Goal: Book appointment/travel/reservation

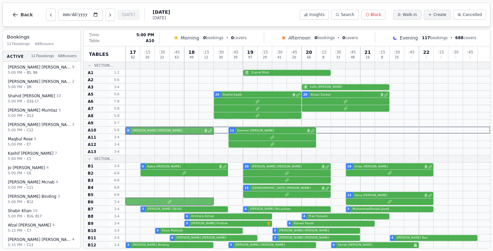
drag, startPoint x: 146, startPoint y: 196, endPoint x: 145, endPoint y: 131, distance: 65.6
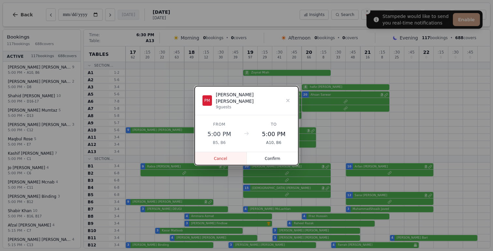
click at [222, 153] on button "Cancel" at bounding box center [221, 158] width 52 height 13
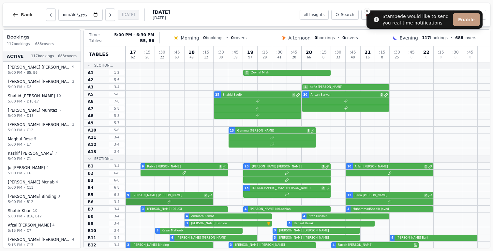
click at [148, 201] on div at bounding box center [308, 201] width 365 height 7
select select "****"
select select "*"
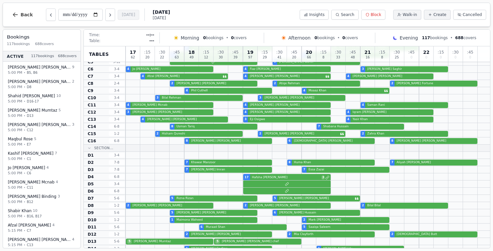
scroll to position [352, 0]
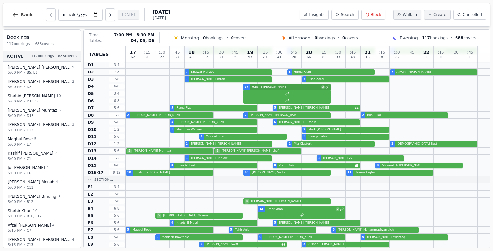
click at [273, 87] on div "17 [PERSON_NAME] 3" at bounding box center [308, 86] width 365 height 7
select select "****"
select select "**"
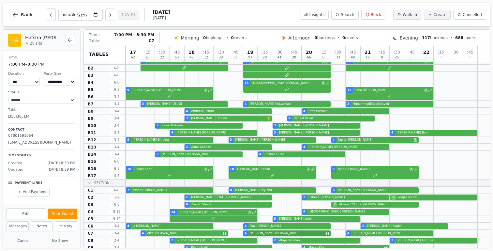
scroll to position [90, 0]
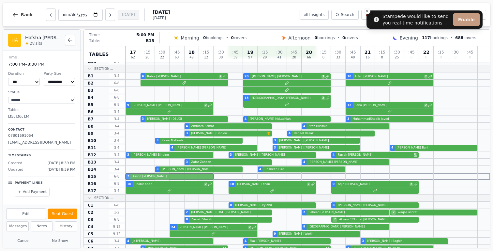
drag, startPoint x: 153, startPoint y: 206, endPoint x: 158, endPoint y: 179, distance: 26.8
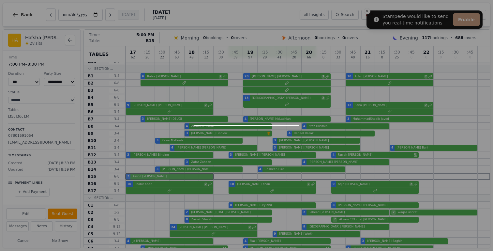
click at [158, 179] on div "17 62 : 15 20 : 30 22 : 45 63 18 49 : 15 12 : 30 30 : 45 39 19 97 : 15 29 : 30 …" at bounding box center [308, 233] width 365 height 554
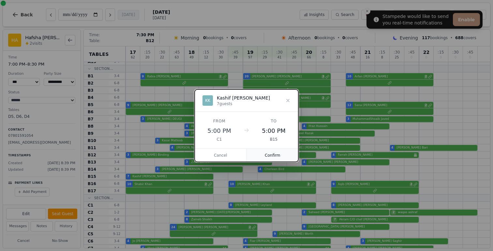
click at [275, 153] on button "Confirm" at bounding box center [273, 155] width 52 height 13
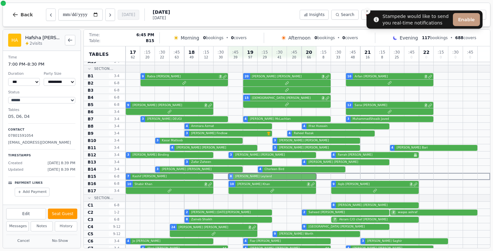
drag, startPoint x: 264, startPoint y: 206, endPoint x: 262, endPoint y: 179, distance: 26.5
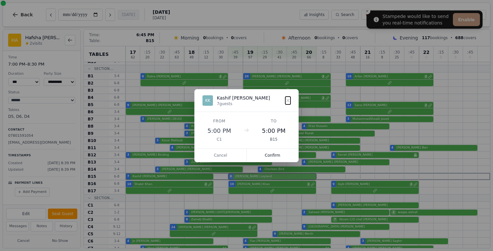
click at [262, 179] on div "17 62 : 15 20 : 30 22 : 45 63 18 49 : 15 12 : 30 30 : 45 39 19 97 : 15 29 : 30 …" at bounding box center [308, 233] width 365 height 554
click at [273, 154] on button "Confirm" at bounding box center [273, 155] width 52 height 13
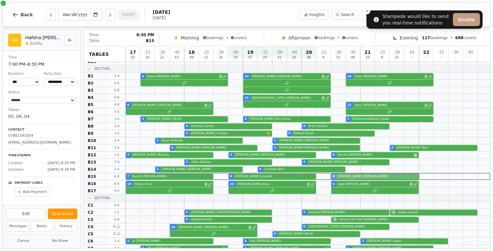
drag, startPoint x: 358, startPoint y: 203, endPoint x: 354, endPoint y: 178, distance: 25.7
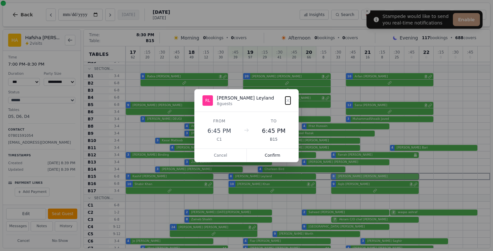
click at [354, 178] on div "17 62 : 15 20 : 30 22 : 45 63 18 49 : 15 12 : 30 30 : 45 39 19 97 : 15 29 : 30 …" at bounding box center [308, 233] width 365 height 554
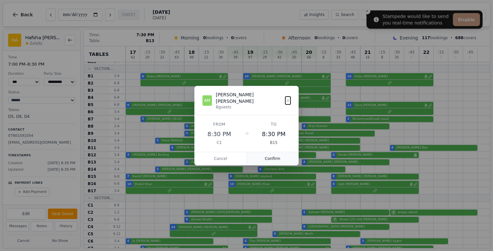
click at [275, 160] on button "Confirm" at bounding box center [273, 158] width 52 height 13
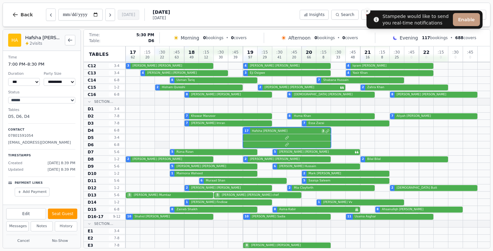
scroll to position [319, 0]
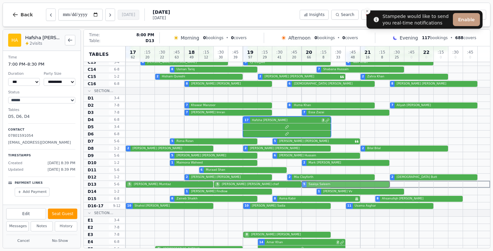
drag, startPoint x: 321, startPoint y: 171, endPoint x: 324, endPoint y: 183, distance: 13.1
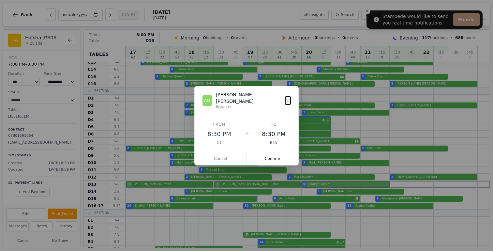
click at [324, 183] on div "17 62 : 15 20 : 30 22 : 45 63 18 49 : 15 12 : 30 30 : 45 39 19 97 : 15 29 : 30 …" at bounding box center [308, 4] width 365 height 554
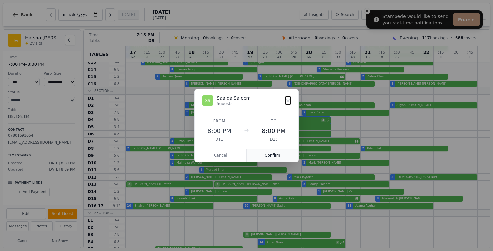
click at [263, 155] on button "Confirm" at bounding box center [273, 155] width 52 height 13
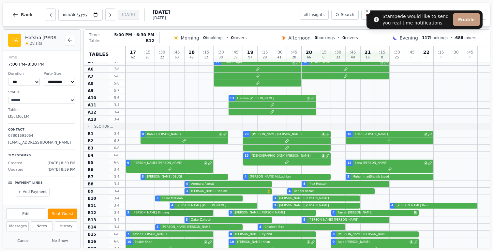
scroll to position [34, 0]
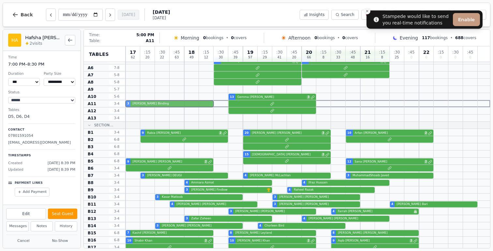
drag, startPoint x: 138, startPoint y: 212, endPoint x: 140, endPoint y: 105, distance: 106.7
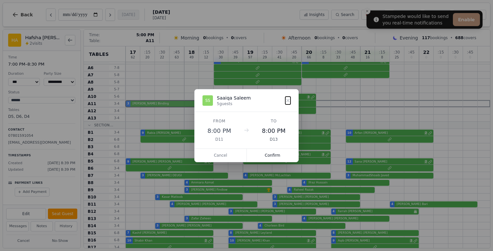
click at [282, 152] on button "Confirm" at bounding box center [273, 155] width 52 height 13
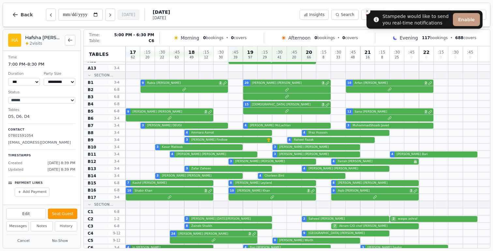
scroll to position [85, 0]
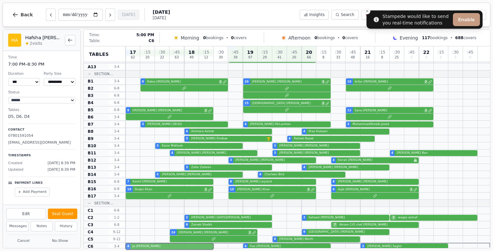
click at [145, 245] on div "17 62 : 15 20 : 30 22 : 45 63 18 49 : 15 12 : 30 30 : 45 39 19 97 : 15 29 : 30 …" at bounding box center [308, 239] width 365 height 554
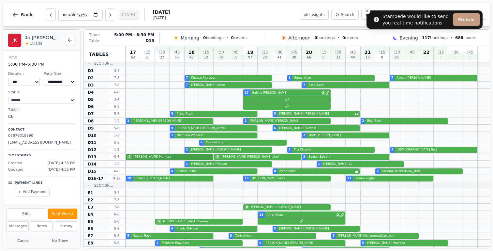
scroll to position [352, 0]
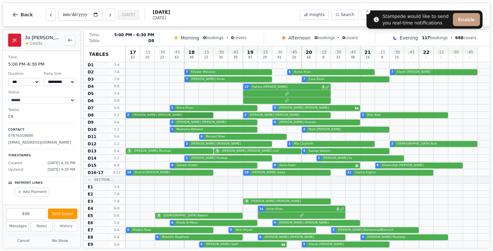
click at [153, 117] on div "2 [PERSON_NAME] 2 [PERSON_NAME] 2 [PERSON_NAME]" at bounding box center [308, 115] width 365 height 7
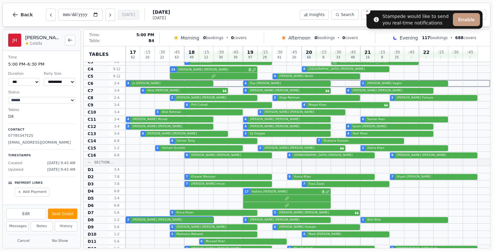
scroll to position [248, 0]
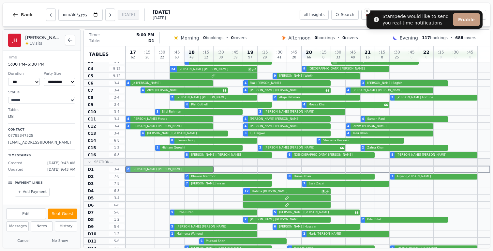
drag, startPoint x: 145, startPoint y: 219, endPoint x: 146, endPoint y: 171, distance: 48.3
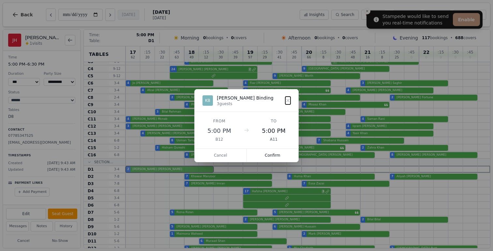
click at [146, 171] on div "17 62 : 15 20 : 30 22 : 45 63 18 49 : 15 12 : 30 30 : 45 39 19 97 : 15 29 : 30 …" at bounding box center [308, 75] width 365 height 554
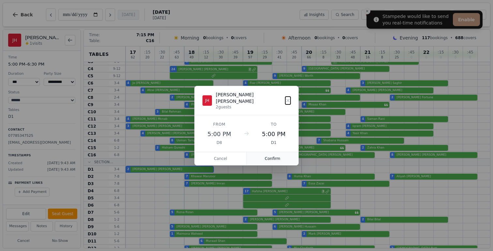
click at [272, 152] on button "Confirm" at bounding box center [273, 158] width 52 height 13
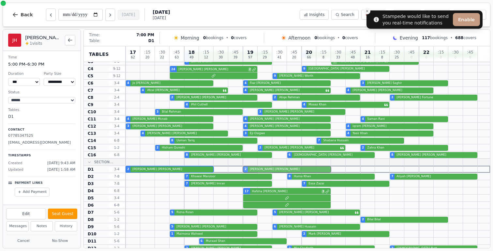
drag, startPoint x: 265, startPoint y: 220, endPoint x: 262, endPoint y: 171, distance: 49.4
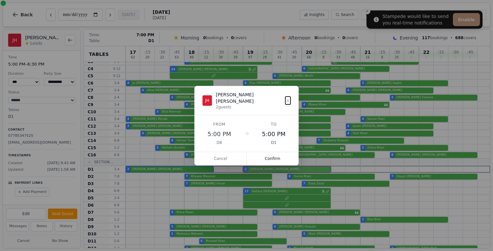
click at [262, 171] on div "17 62 : 15 20 : 30 22 : 45 63 18 49 : 15 12 : 30 30 : 45 39 19 97 : 15 29 : 30 …" at bounding box center [308, 75] width 365 height 554
click at [269, 154] on button "Confirm" at bounding box center [273, 158] width 52 height 13
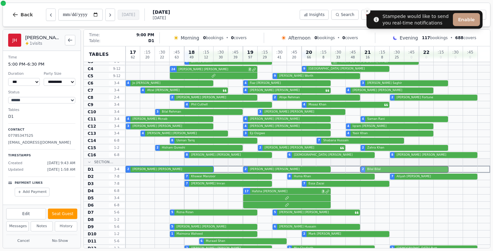
drag, startPoint x: 374, startPoint y: 220, endPoint x: 370, endPoint y: 172, distance: 47.8
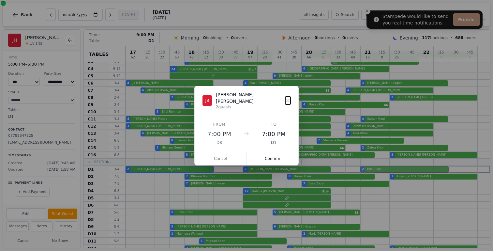
click at [370, 172] on div "17 62 : 15 20 : 30 22 : 45 63 18 49 : 15 12 : 30 30 : 45 39 19 97 : 15 29 : 30 …" at bounding box center [308, 75] width 365 height 554
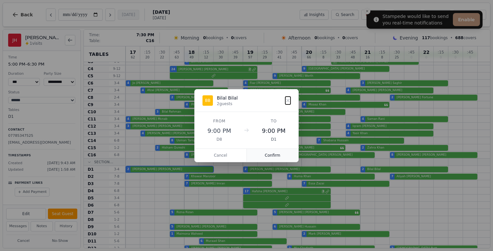
click at [283, 155] on button "Confirm" at bounding box center [273, 155] width 52 height 13
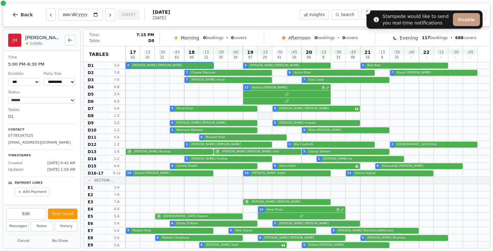
scroll to position [352, 0]
